Goal: Information Seeking & Learning: Learn about a topic

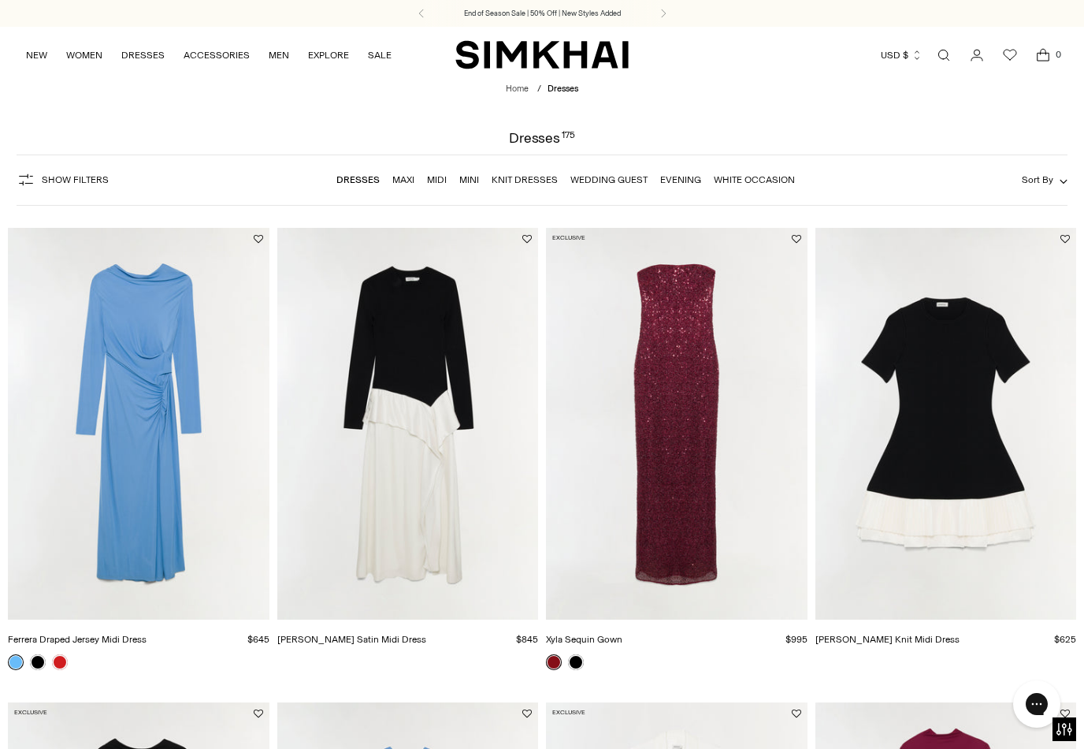
click at [761, 182] on link "White Occasion" at bounding box center [754, 179] width 81 height 11
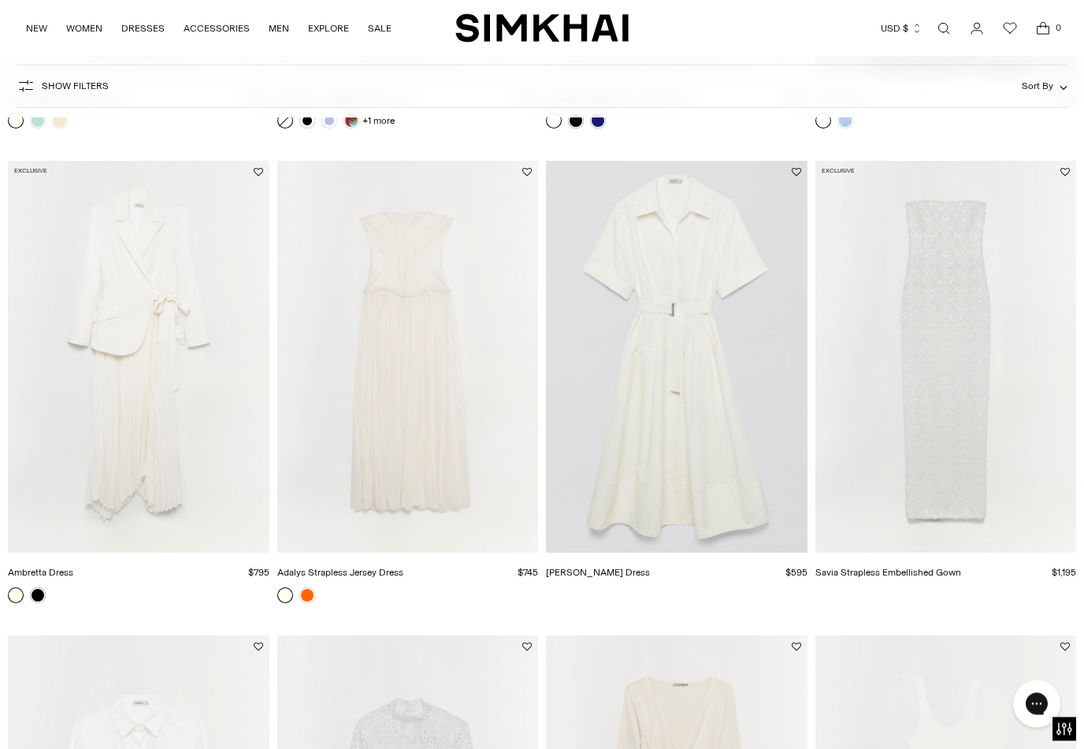
scroll to position [1944, 0]
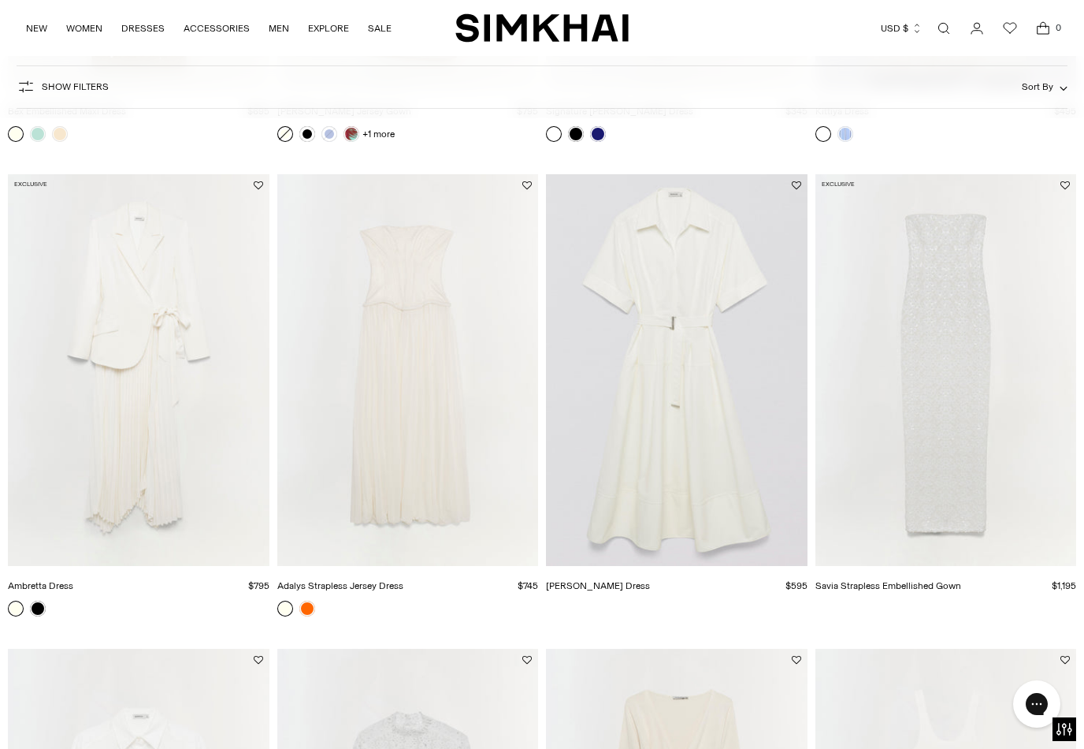
click at [414, 428] on img "Adalys Strapless Jersey Dress" at bounding box center [408, 370] width 262 height 392
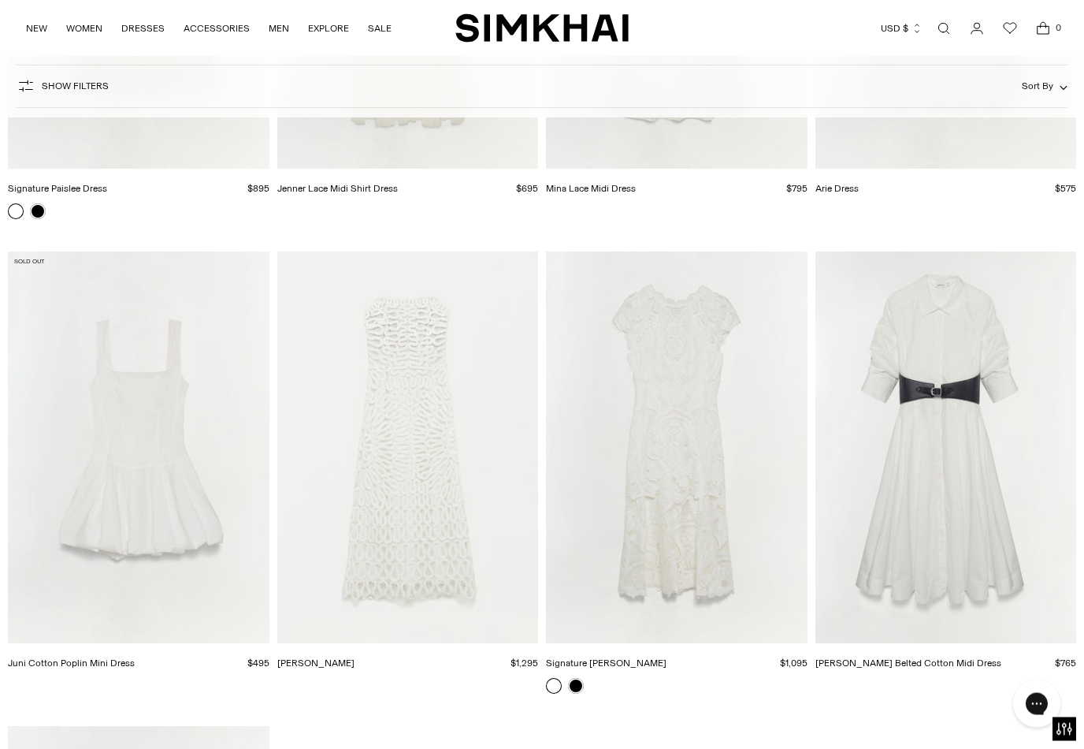
scroll to position [3291, 0]
click at [476, 503] on img "Elise Dress" at bounding box center [408, 447] width 262 height 392
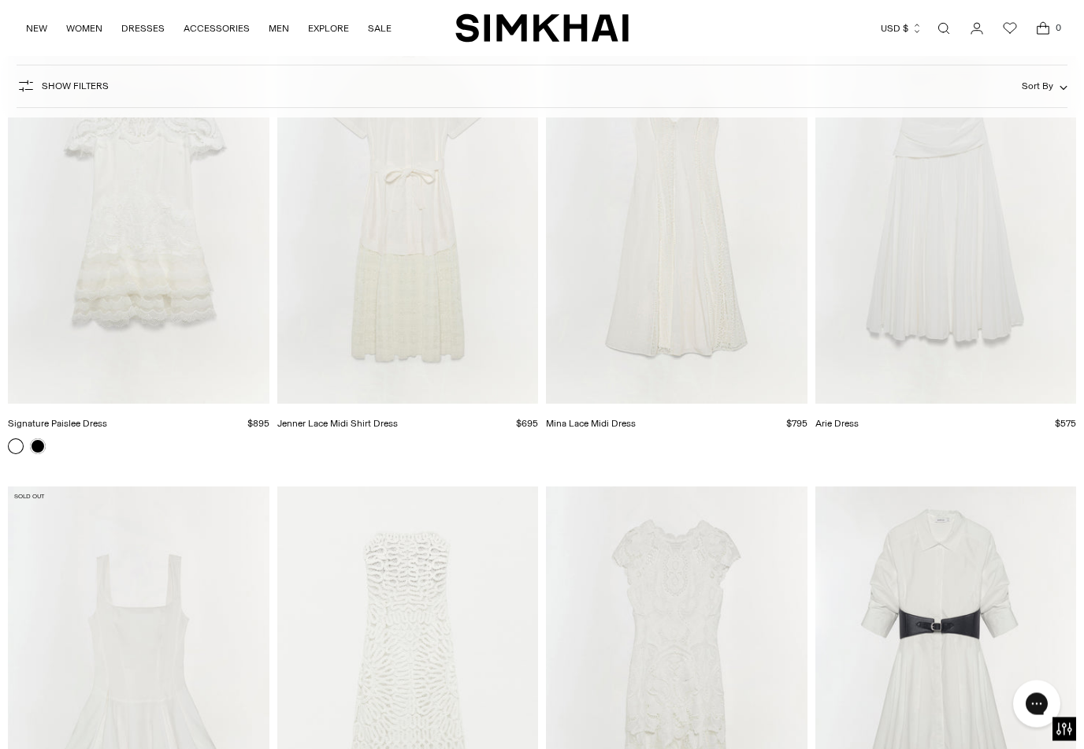
scroll to position [3057, 0]
click at [970, 253] on img "Arie Dress" at bounding box center [947, 206] width 262 height 392
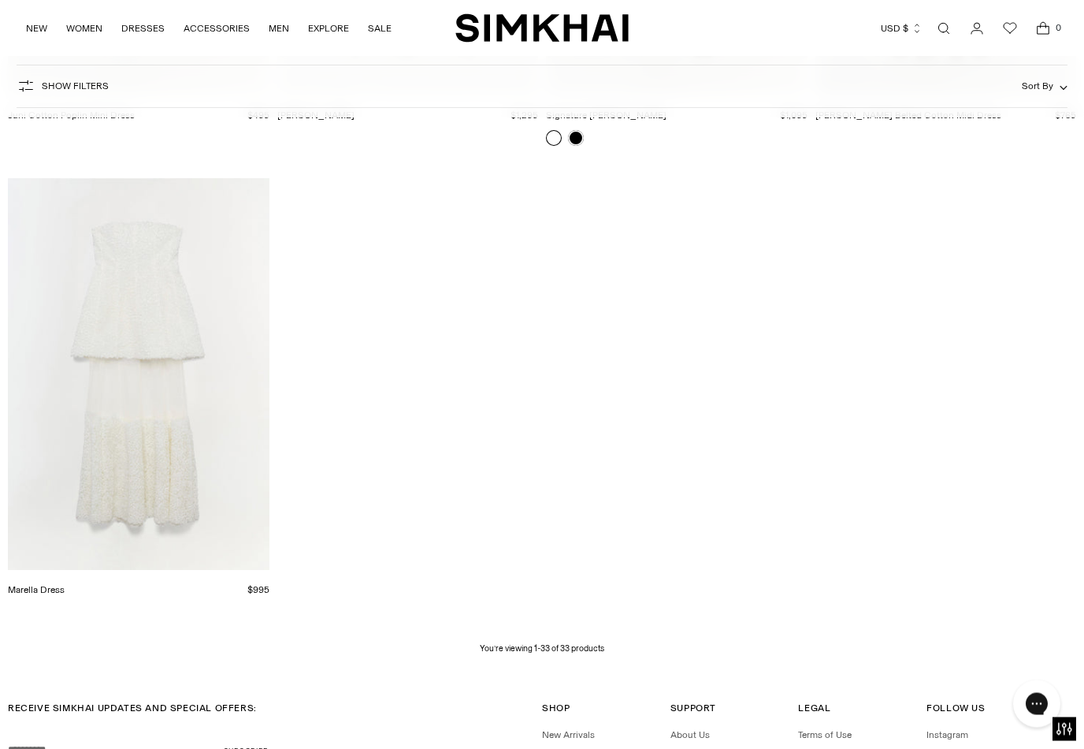
scroll to position [3839, 0]
click at [190, 485] on img "Marella Dress" at bounding box center [139, 374] width 262 height 392
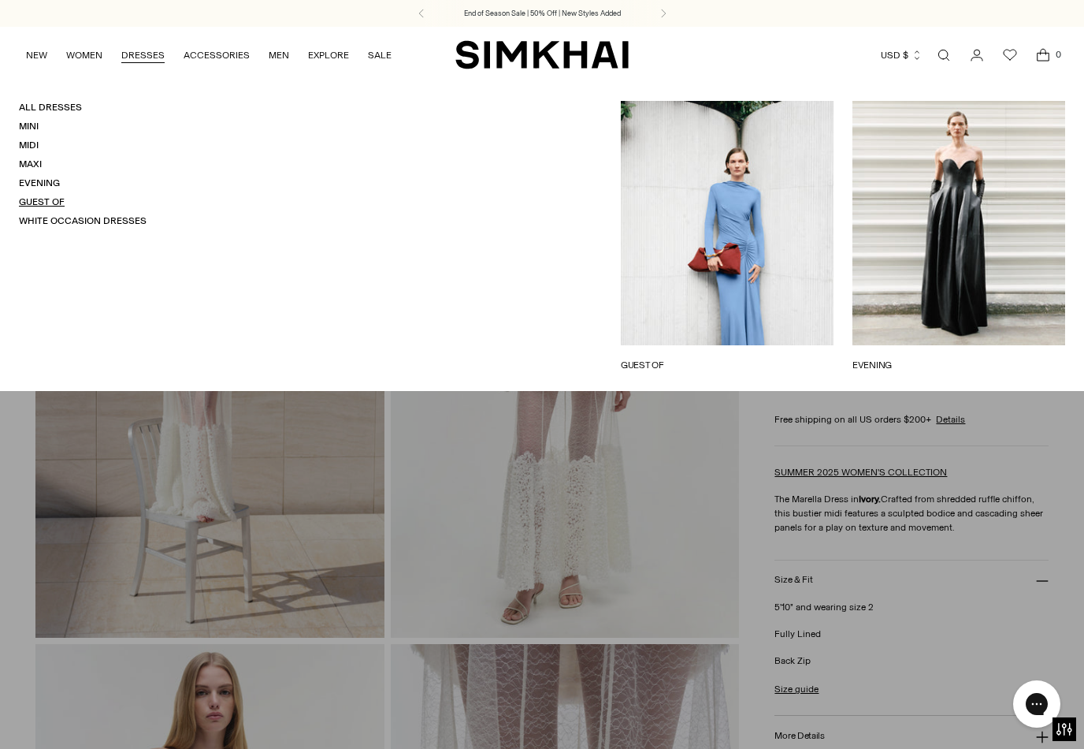
click at [46, 203] on link "Guest Of" at bounding box center [42, 201] width 46 height 11
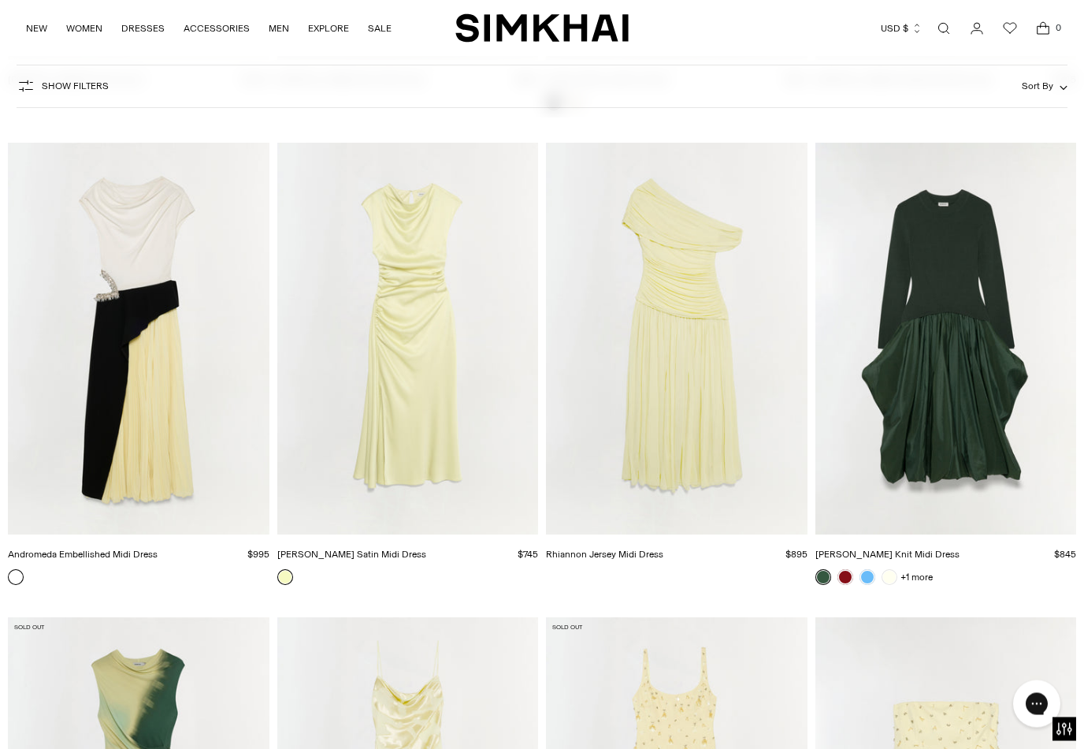
scroll to position [5773, 0]
click at [957, 395] on img "Kenlie Taffeta Knit Midi Dress" at bounding box center [947, 339] width 262 height 392
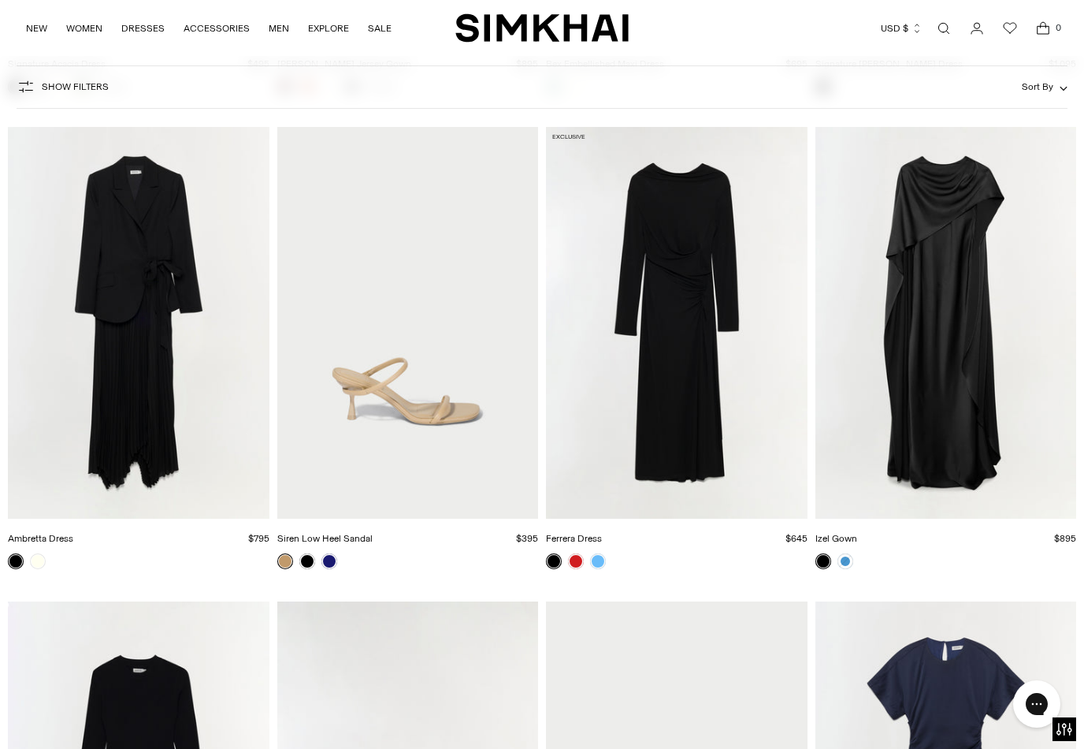
scroll to position [10051, 0]
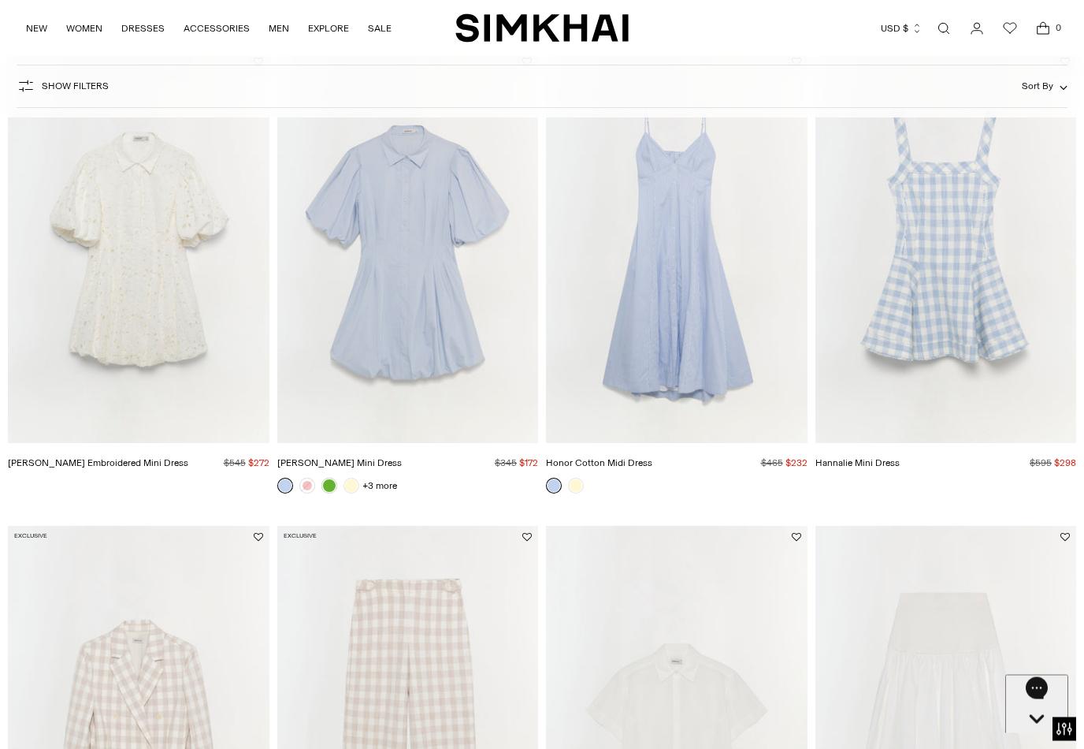
scroll to position [1056, 0]
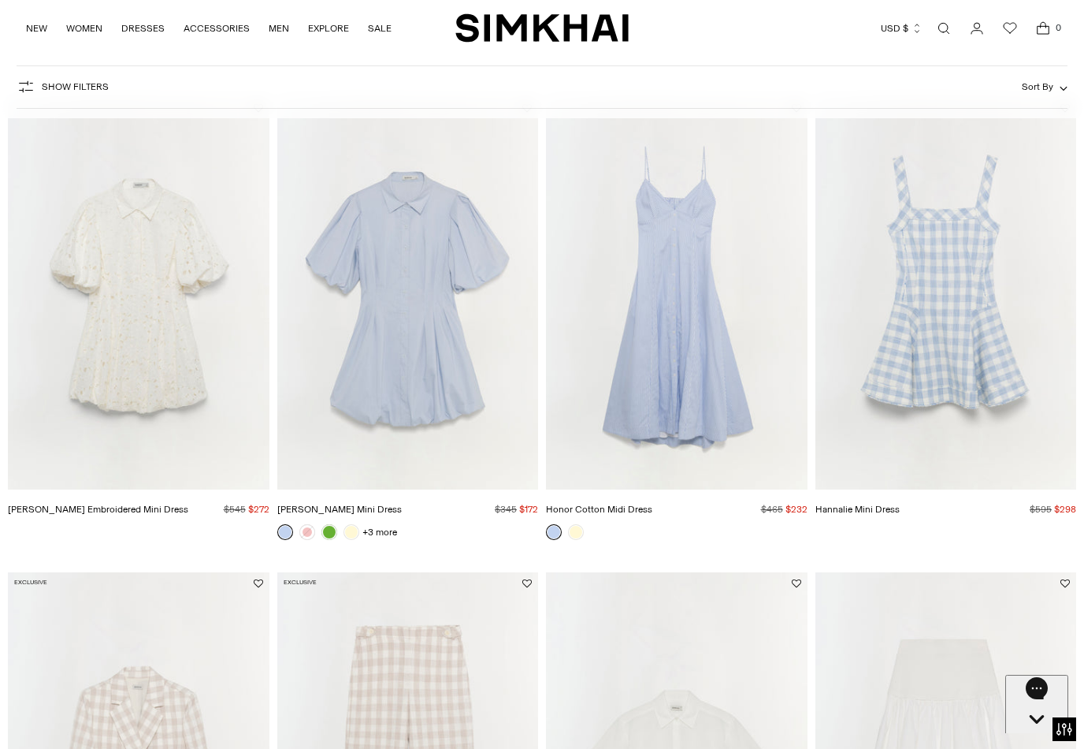
click at [156, 334] on img "Cleo Embroidered Mini Dress" at bounding box center [139, 293] width 262 height 392
